Goal: Task Accomplishment & Management: Complete application form

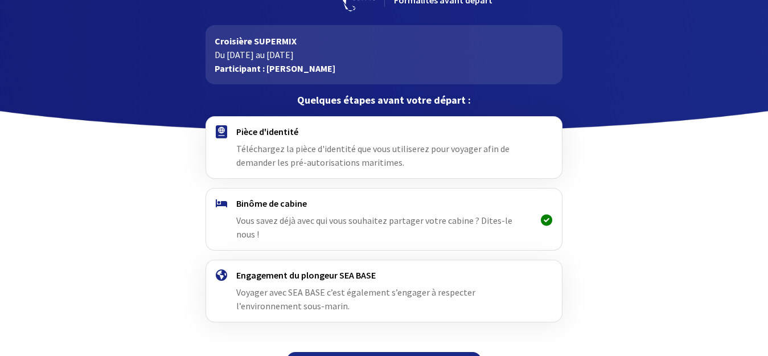
scroll to position [55, 0]
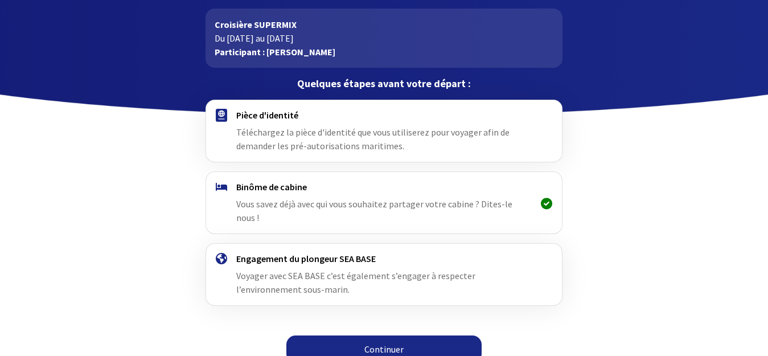
click at [381, 335] on link "Continuer" at bounding box center [383, 348] width 195 height 27
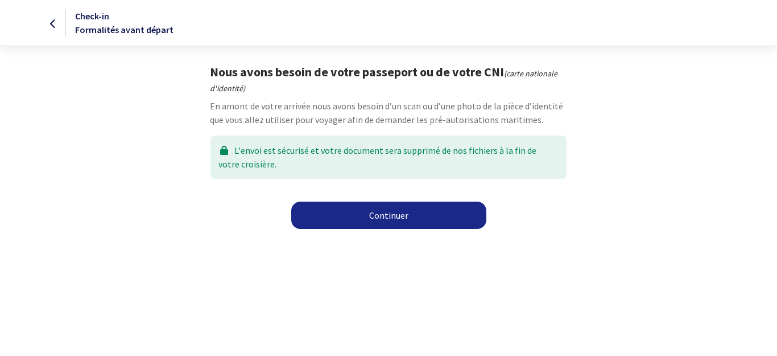
click at [364, 213] on link "Continuer" at bounding box center [388, 214] width 195 height 27
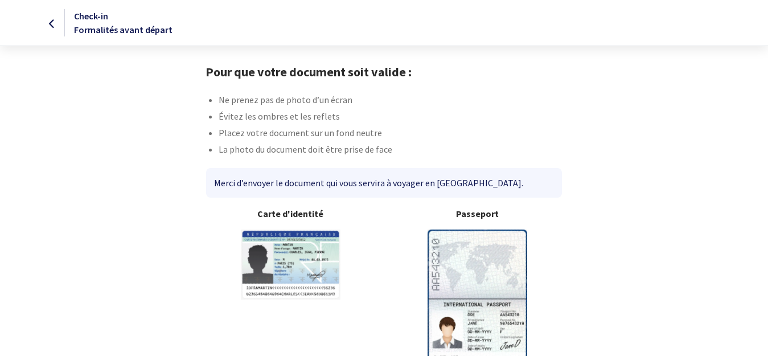
click at [495, 261] on img at bounding box center [477, 298] width 100 height 138
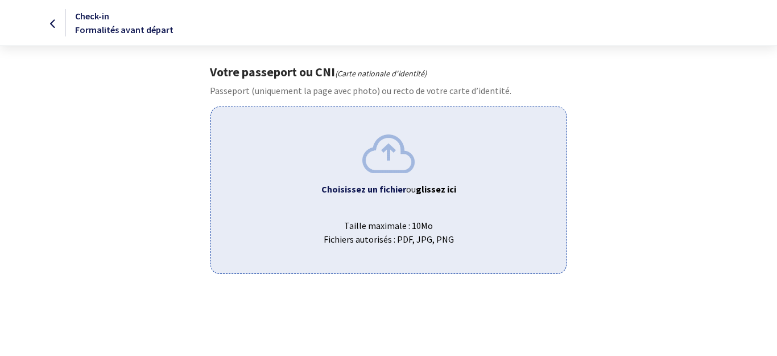
click at [393, 157] on img at bounding box center [389, 153] width 52 height 38
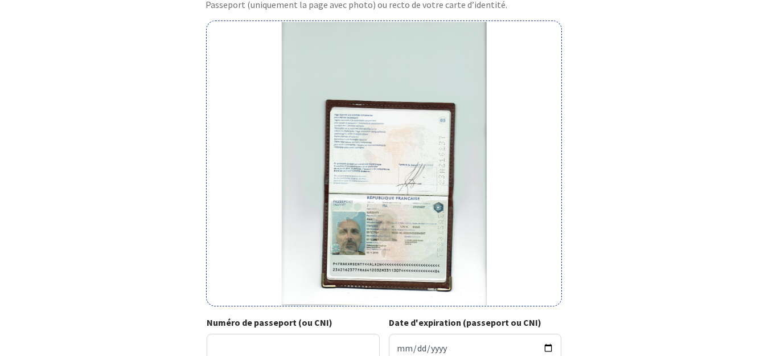
scroll to position [171, 0]
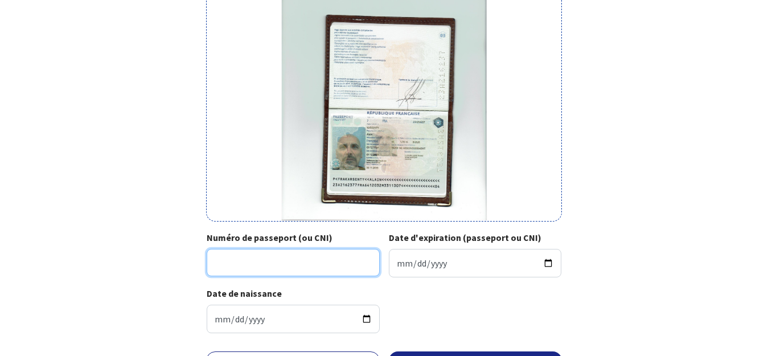
click at [225, 257] on input "Numéro de passeport (ou CNI)" at bounding box center [293, 262] width 173 height 27
type input "23AZ16237"
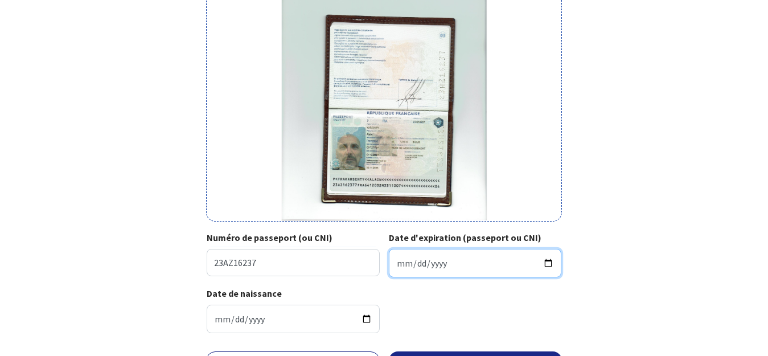
click at [415, 254] on input "Date d'expiration (passeport ou CNI)" at bounding box center [475, 263] width 173 height 28
type input "2033-11-30"
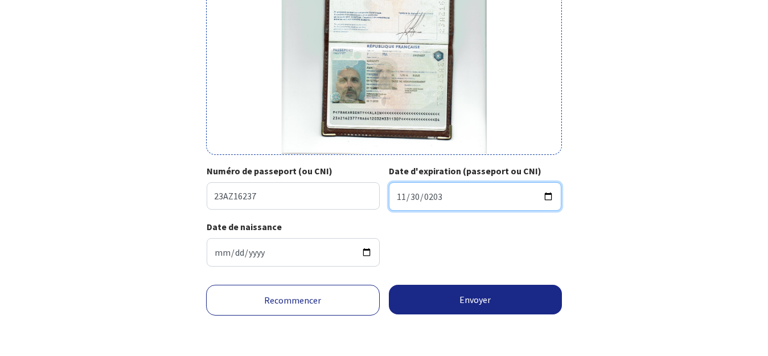
scroll to position [238, 0]
click at [450, 194] on input "2033-11-30" at bounding box center [475, 196] width 173 height 28
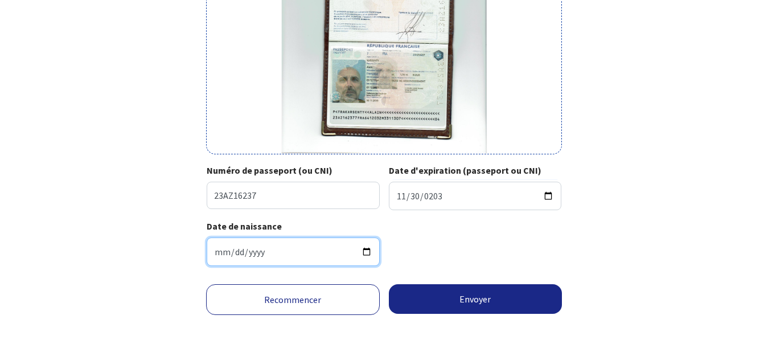
click at [315, 252] on input "1964-12-03" at bounding box center [293, 251] width 173 height 28
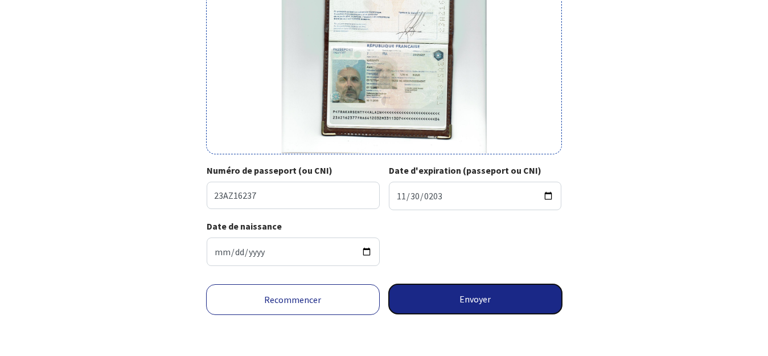
click at [454, 304] on button "Envoyer" at bounding box center [476, 299] width 174 height 30
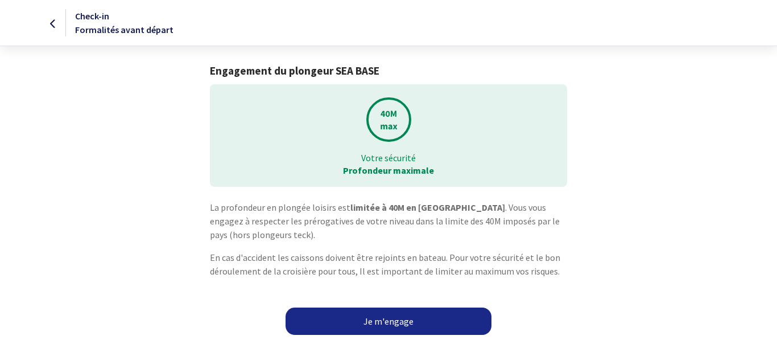
click at [406, 328] on link "Je m'engage" at bounding box center [389, 320] width 206 height 27
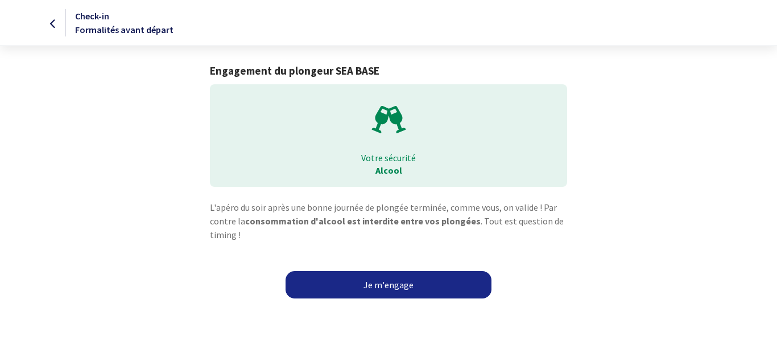
click at [406, 289] on link "Je m'engage" at bounding box center [389, 284] width 206 height 27
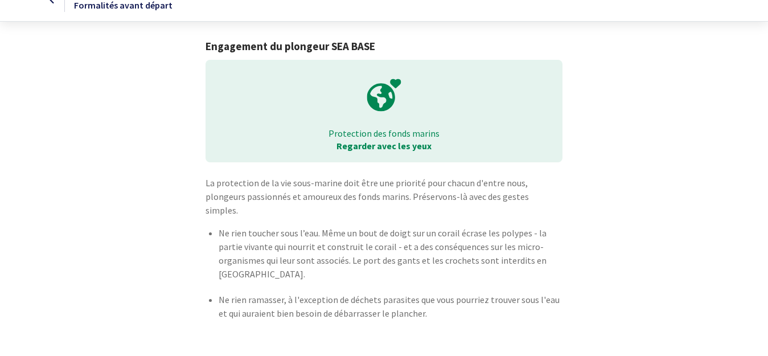
scroll to position [51, 0]
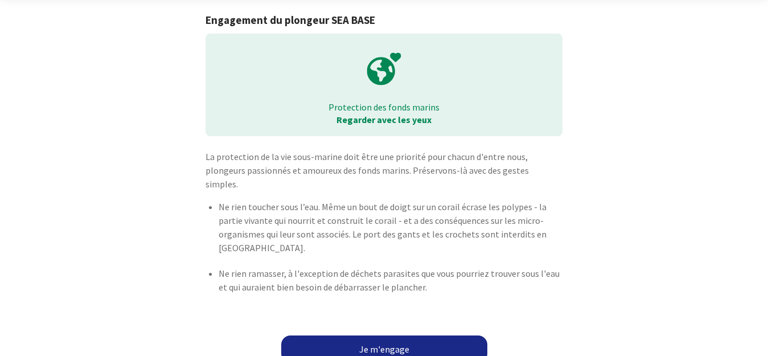
click at [434, 340] on link "Je m'engage" at bounding box center [384, 348] width 206 height 27
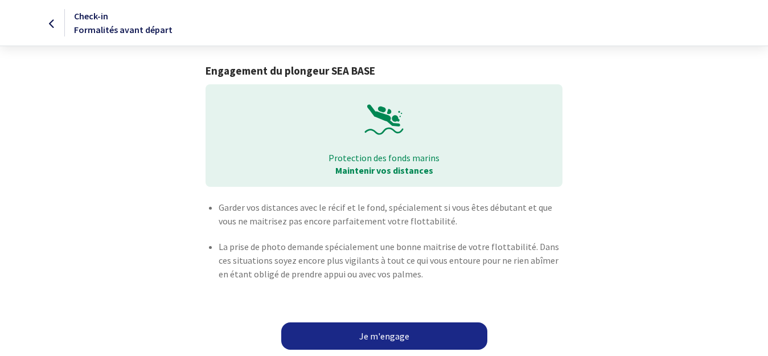
click at [436, 342] on link "Je m'engage" at bounding box center [384, 335] width 206 height 27
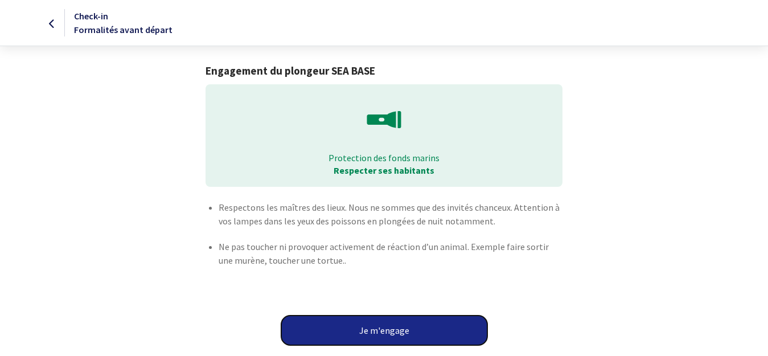
click at [435, 341] on button "Je m'engage" at bounding box center [384, 330] width 206 height 30
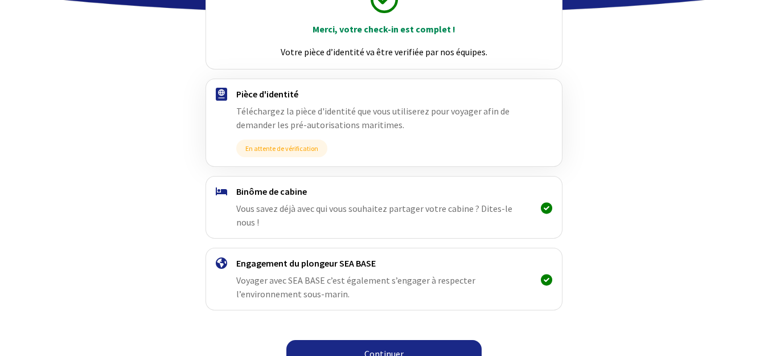
scroll to position [162, 0]
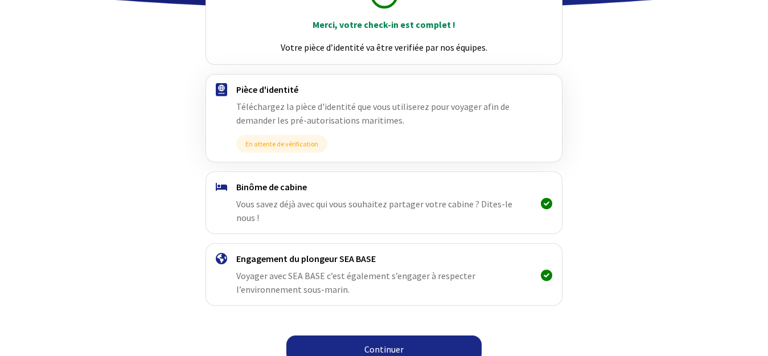
click at [369, 335] on link "Continuer" at bounding box center [383, 348] width 195 height 27
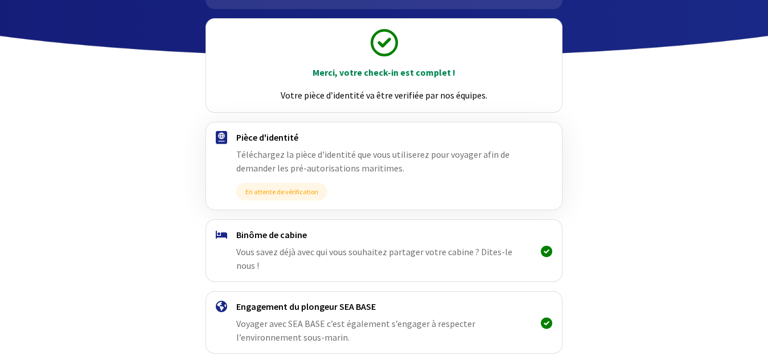
scroll to position [162, 0]
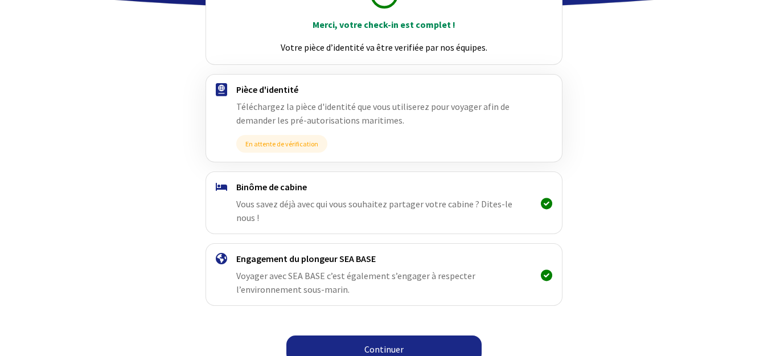
click at [360, 335] on link "Continuer" at bounding box center [383, 348] width 195 height 27
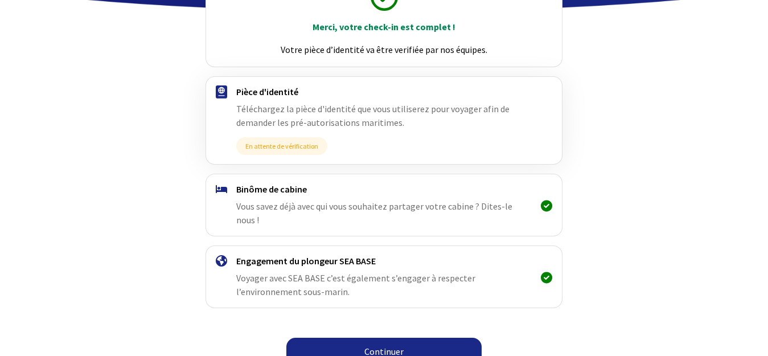
scroll to position [162, 0]
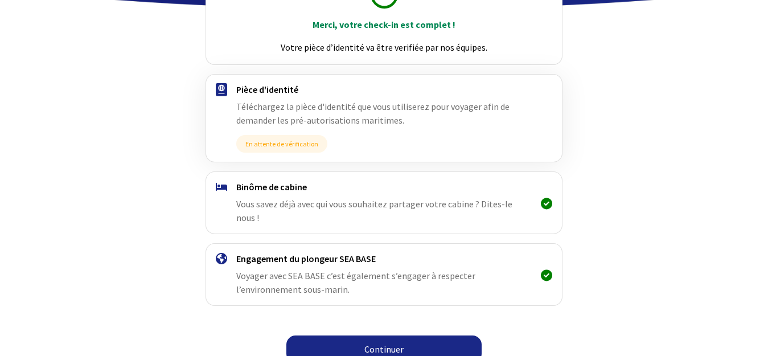
click at [546, 275] on icon at bounding box center [546, 275] width 11 height 1
click at [548, 203] on icon at bounding box center [546, 203] width 11 height 1
click at [396, 197] on div "Binôme de cabine Vous savez déjà avec qui vous souhaitez partager votre cabine …" at bounding box center [383, 202] width 295 height 43
click at [359, 335] on link "Continuer" at bounding box center [383, 348] width 195 height 27
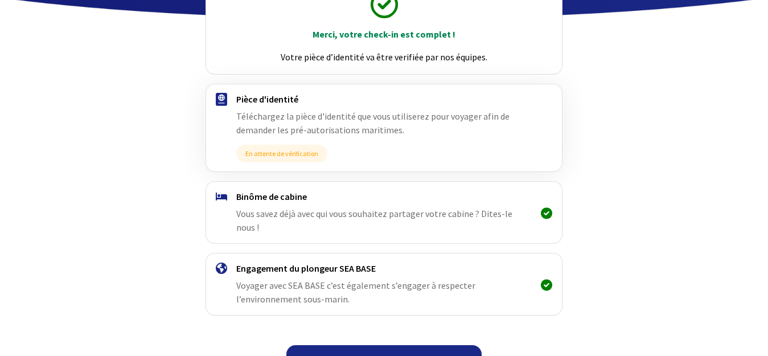
scroll to position [162, 0]
